Goal: Obtain resource: Obtain resource

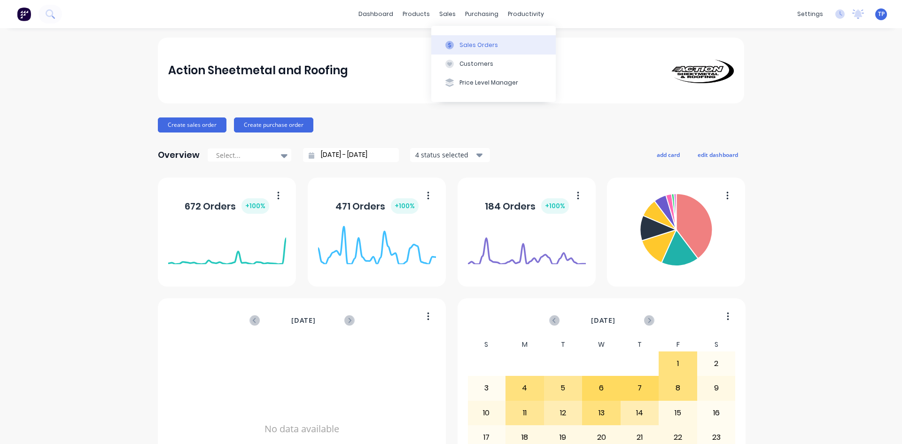
click at [471, 44] on div "Sales Orders" at bounding box center [478, 45] width 39 height 8
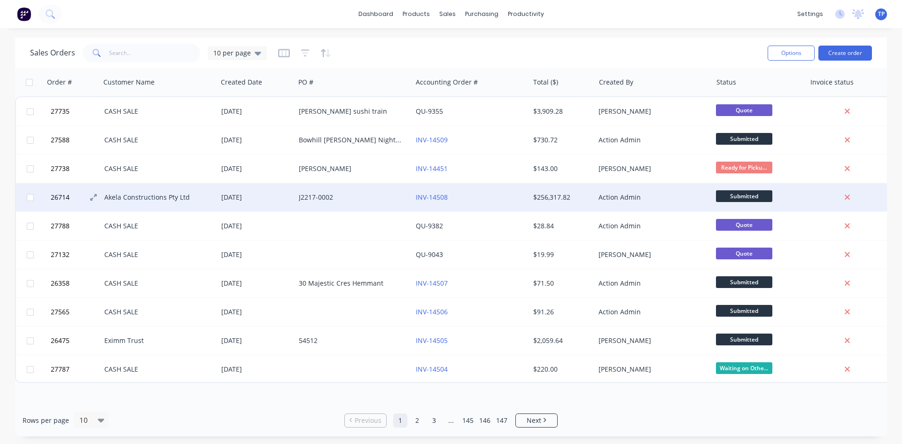
click at [89, 197] on button "26714" at bounding box center [76, 197] width 56 height 28
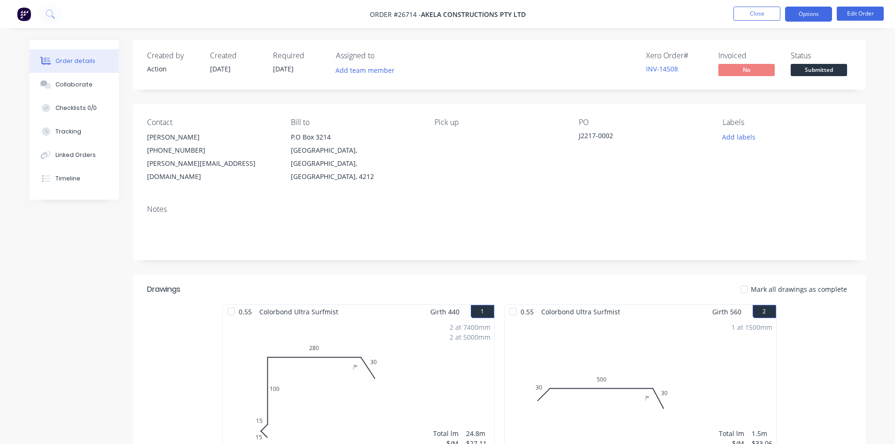
click at [810, 18] on button "Options" at bounding box center [808, 14] width 47 height 15
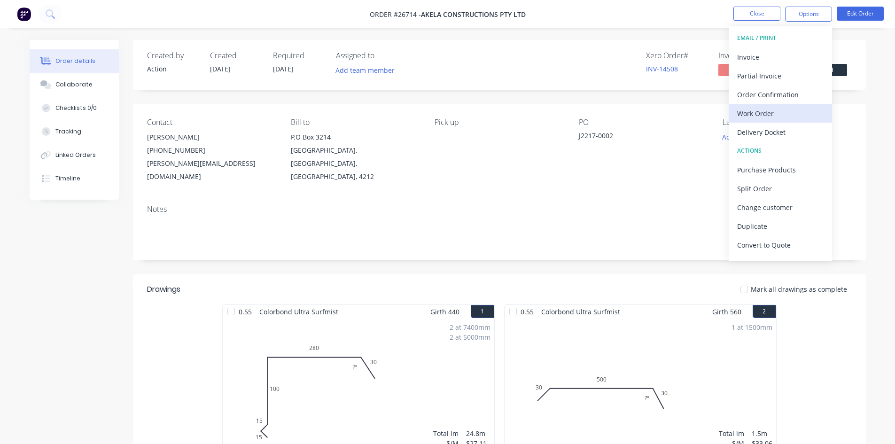
click at [759, 112] on div "Work Order" at bounding box center [780, 114] width 86 height 14
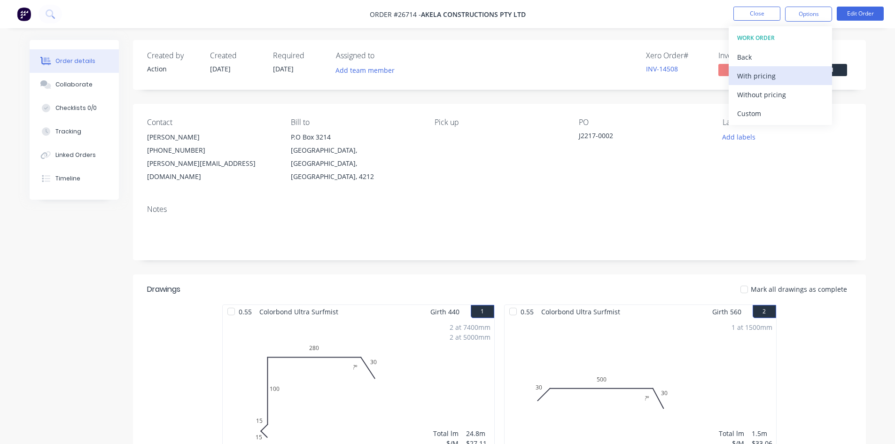
click at [761, 78] on div "With pricing" at bounding box center [780, 76] width 86 height 14
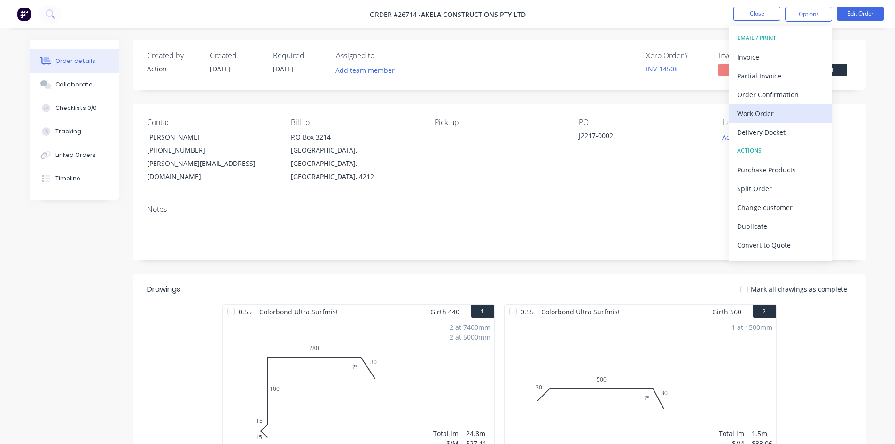
click at [761, 120] on button "Work Order" at bounding box center [780, 113] width 103 height 19
click at [754, 104] on div "WORK ORDER Back With pricing Without pricing Custom" at bounding box center [780, 75] width 103 height 99
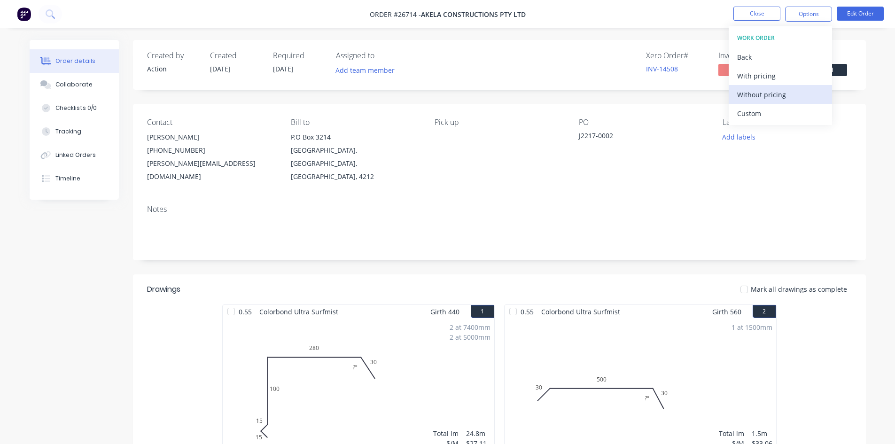
click at [754, 102] on button "Without pricing" at bounding box center [780, 94] width 103 height 19
